Goal: Transaction & Acquisition: Purchase product/service

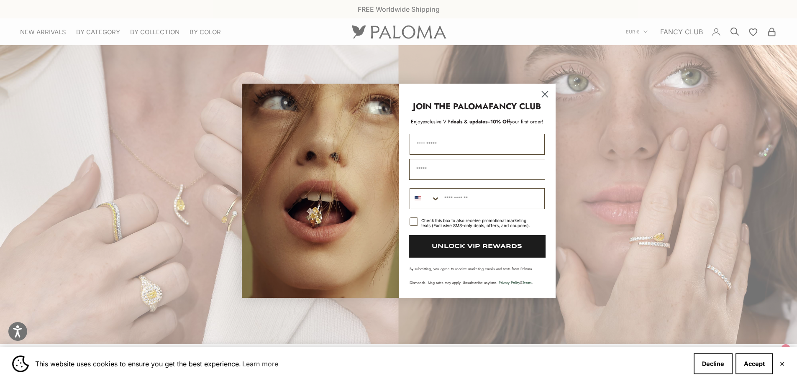
click at [544, 93] on circle "Close dialog" at bounding box center [545, 94] width 14 height 14
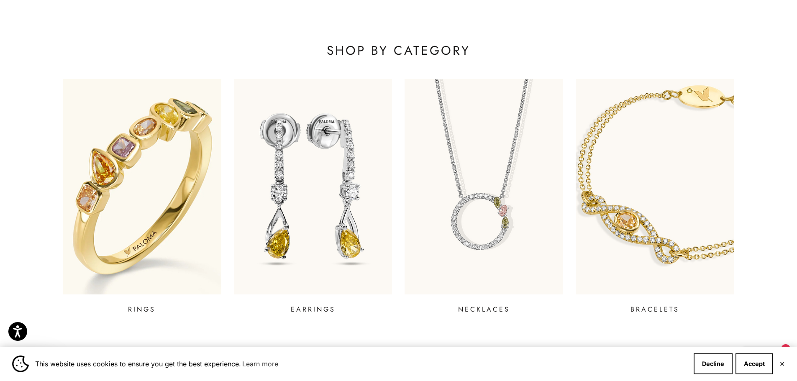
scroll to position [418, 0]
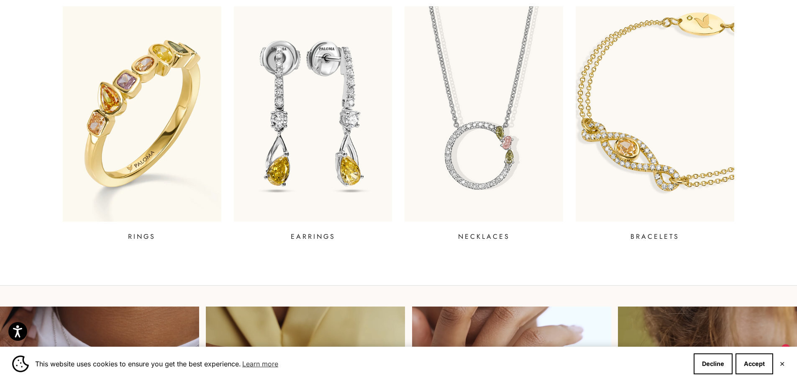
click at [448, 140] on img at bounding box center [484, 114] width 190 height 259
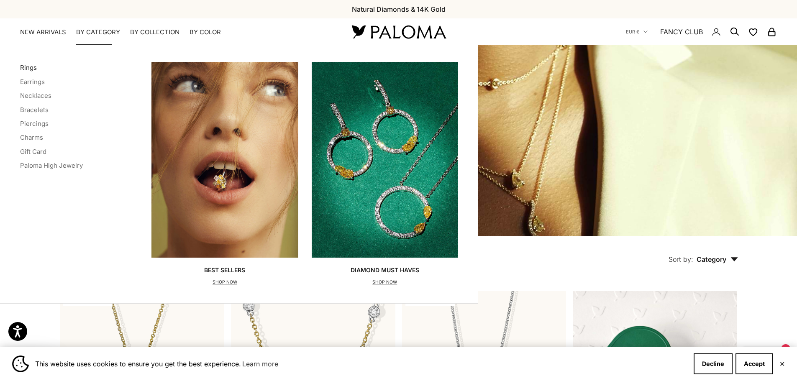
click at [32, 65] on link "Rings" at bounding box center [28, 68] width 17 height 8
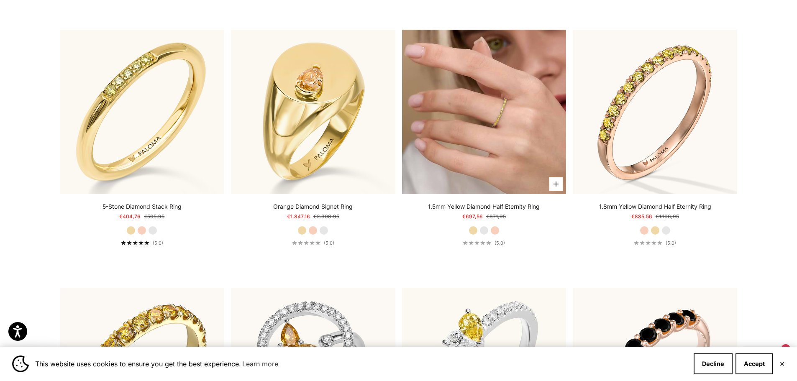
scroll to position [2594, 0]
